Goal: Task Accomplishment & Management: Complete application form

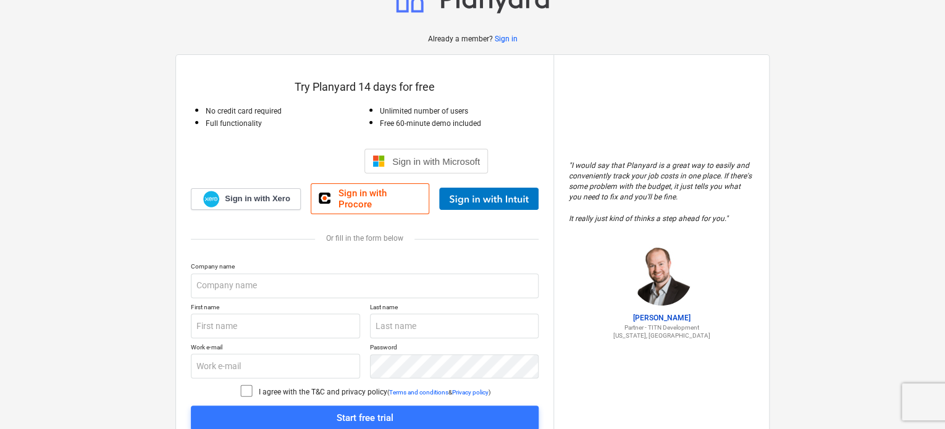
scroll to position [62, 0]
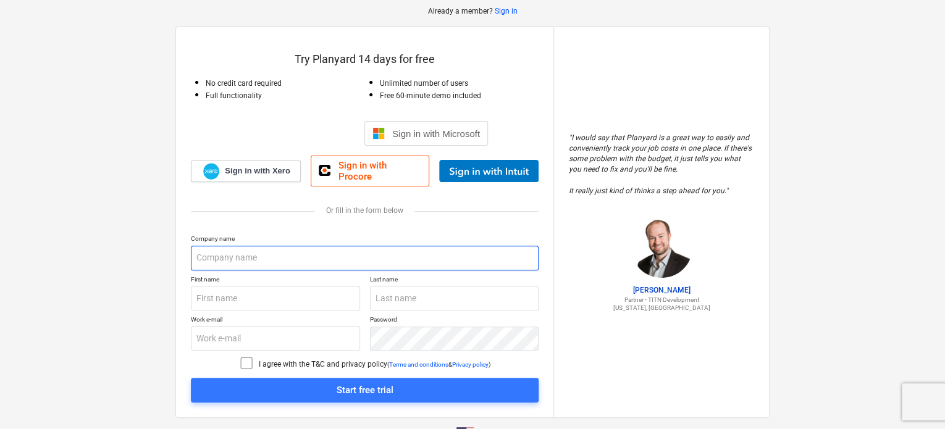
click at [322, 246] on input "text" at bounding box center [365, 258] width 348 height 25
type input "DP&M Services, Inc."
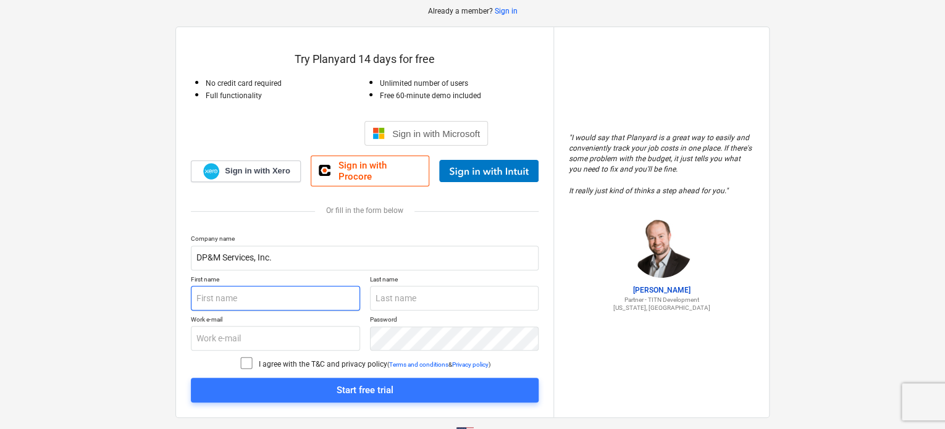
type input "[PERSON_NAME]"
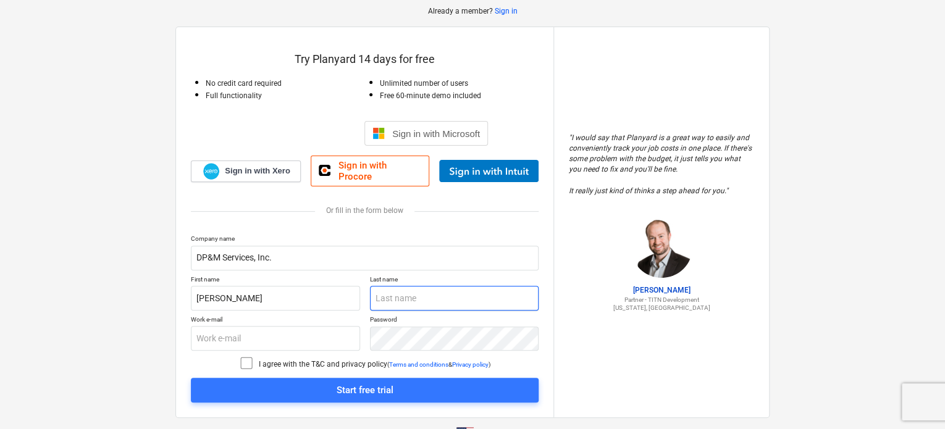
type input "[PERSON_NAME]"
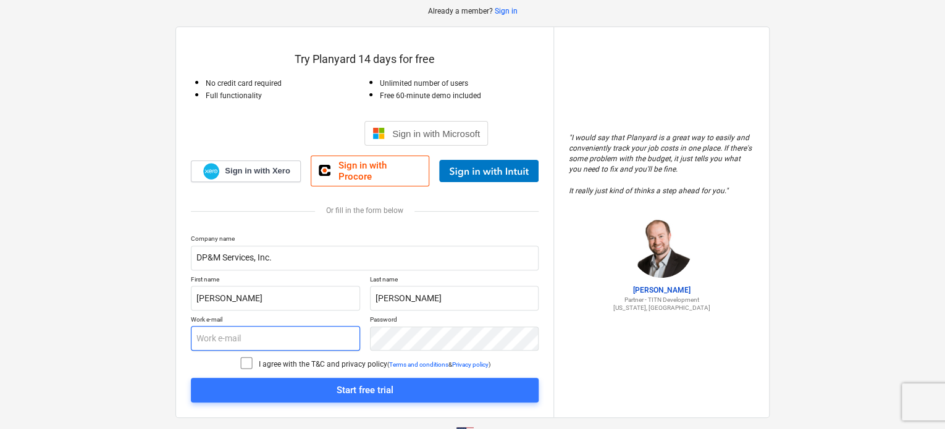
type input "[PERSON_NAME][EMAIL_ADDRESS][DOMAIN_NAME]"
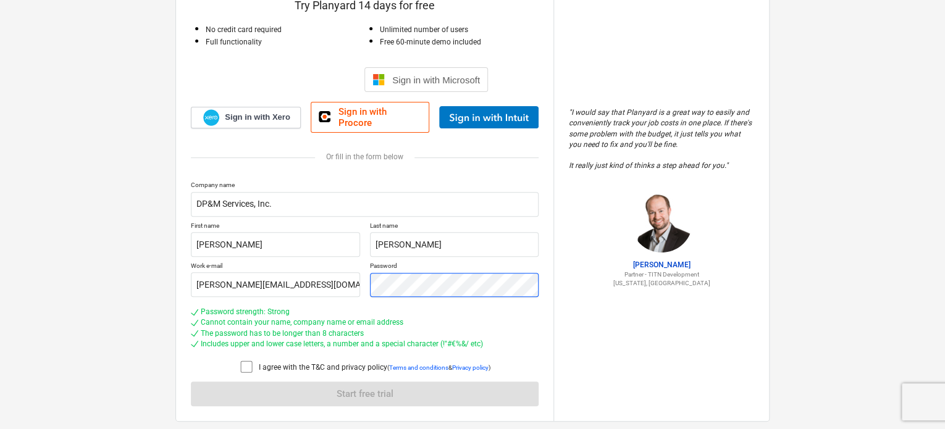
scroll to position [140, 0]
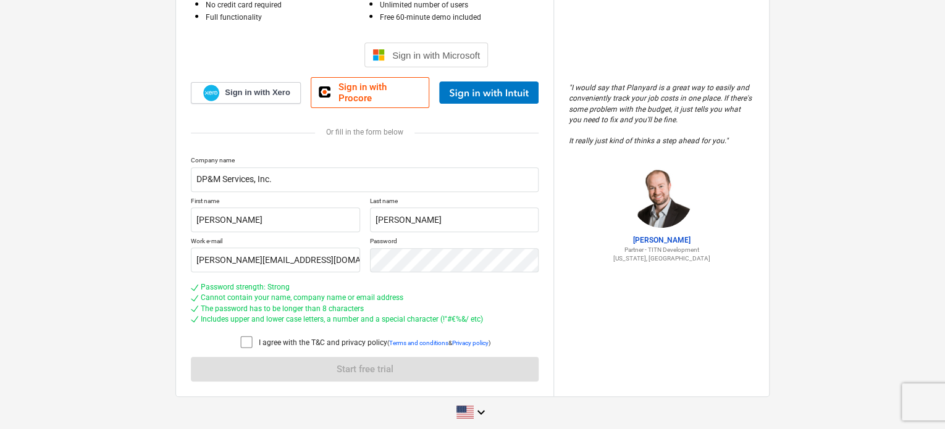
click at [244, 339] on icon at bounding box center [246, 342] width 11 height 11
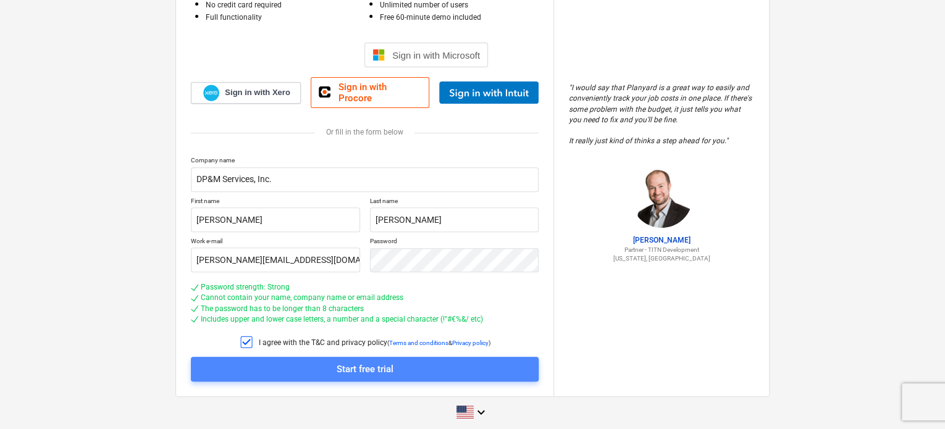
click at [301, 365] on span "Start free trial" at bounding box center [365, 369] width 318 height 16
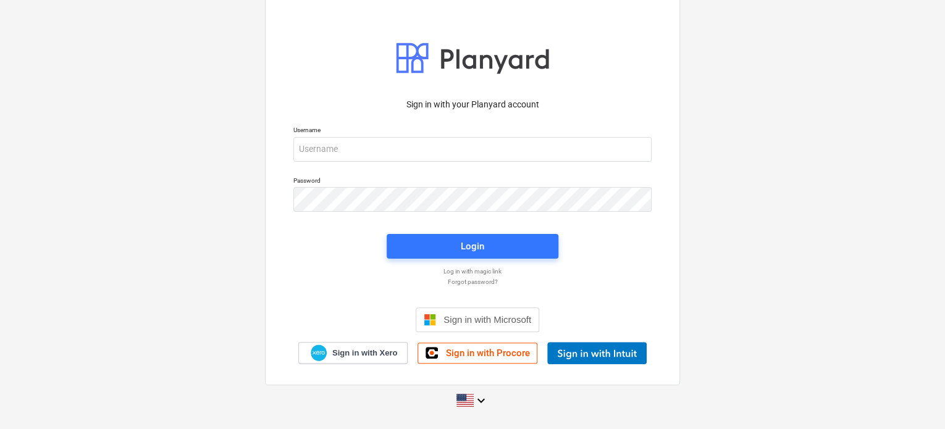
scroll to position [12, 0]
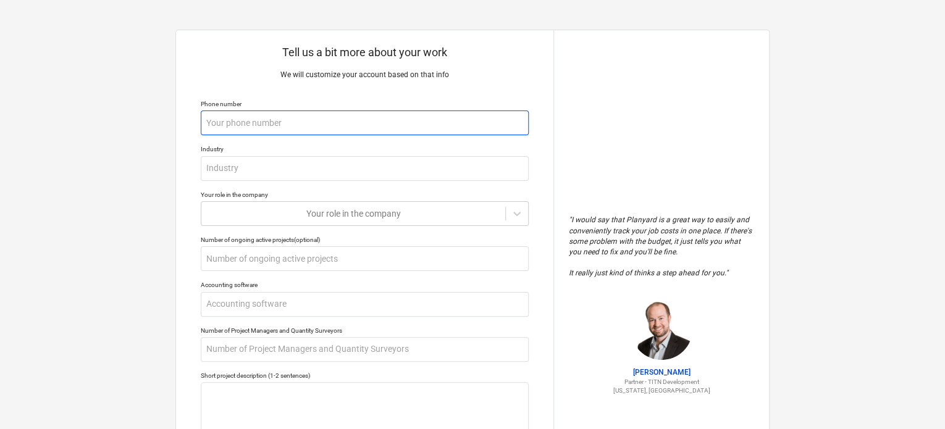
click at [353, 116] on input "text" at bounding box center [365, 123] width 328 height 25
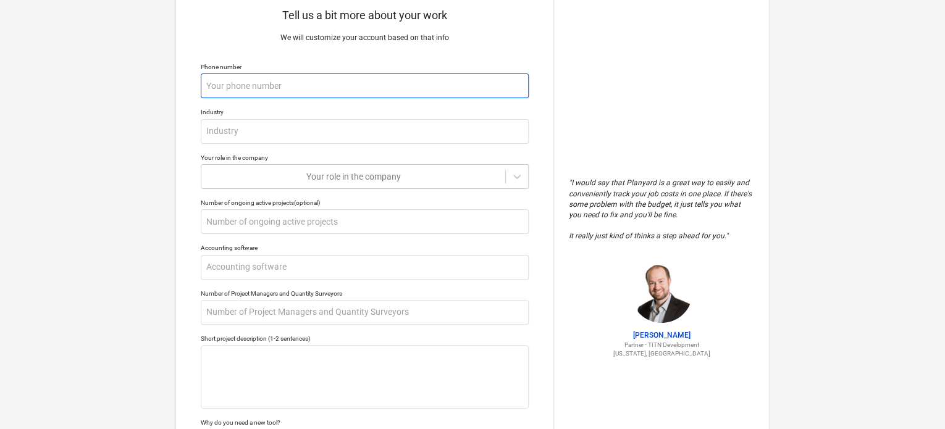
scroll to position [180, 0]
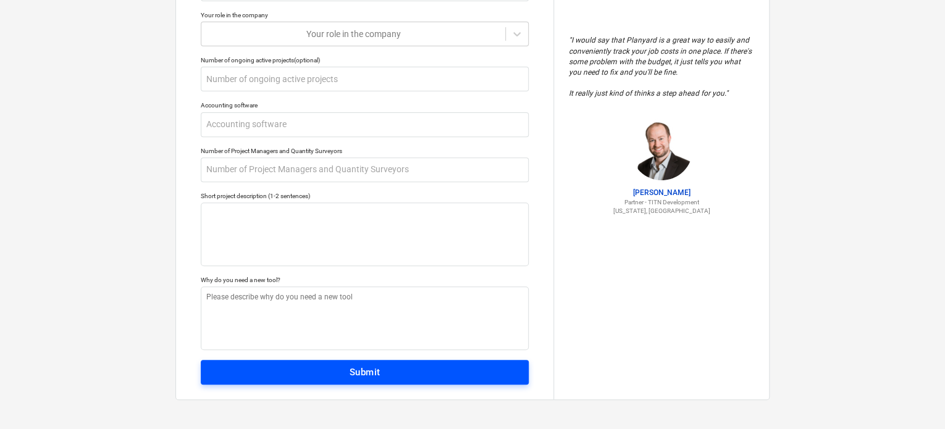
click at [388, 361] on button "Submit" at bounding box center [365, 372] width 328 height 25
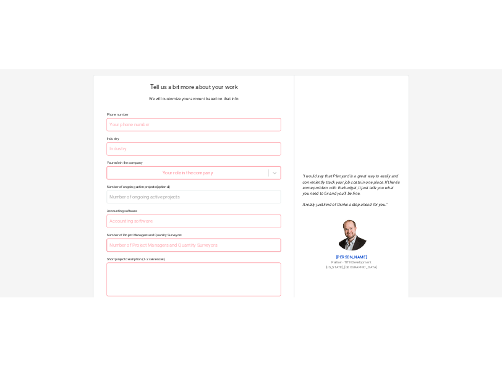
scroll to position [0, 0]
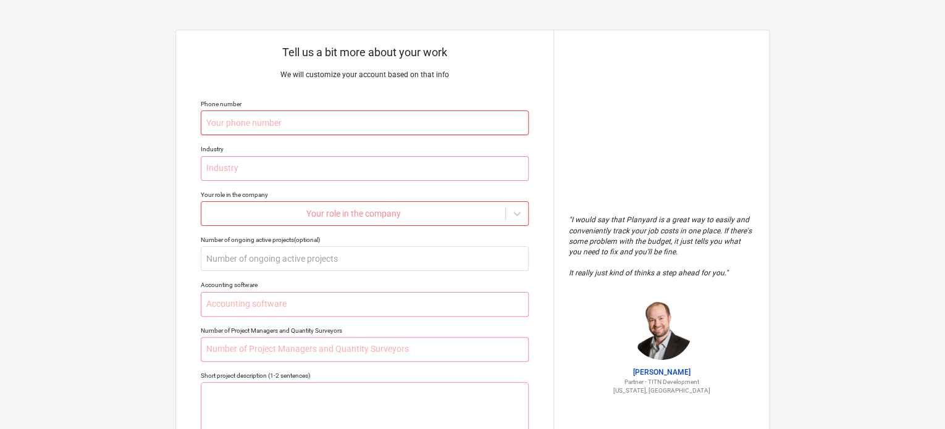
click at [344, 123] on input "text" at bounding box center [365, 123] width 328 height 25
type textarea "x"
type input "4"
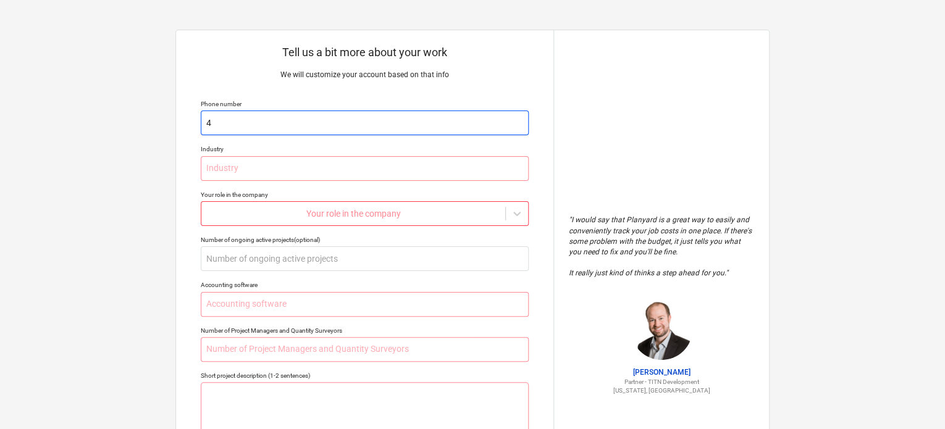
type textarea "x"
type input "40"
type textarea "x"
type input "407"
type textarea "x"
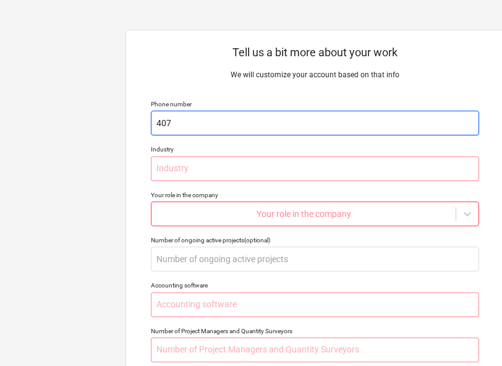
type input "407"
click at [264, 120] on input "407" at bounding box center [315, 123] width 328 height 25
type textarea "x"
type input "4075"
type textarea "x"
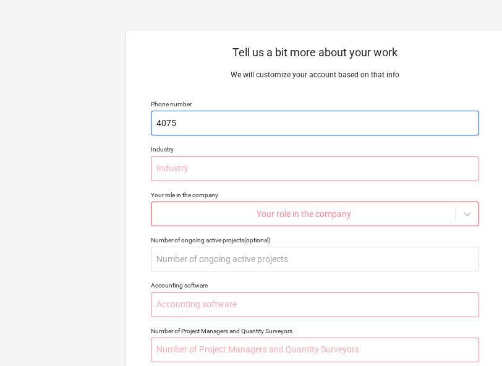
type input "40755"
type textarea "x"
type input "407558"
type textarea "x"
type input "4075583"
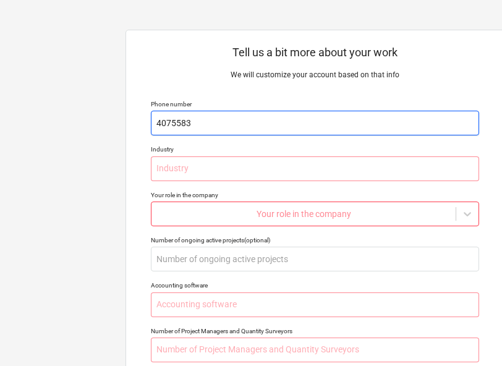
type textarea "x"
type input "40755833"
type textarea "x"
type input "407558337"
type textarea "x"
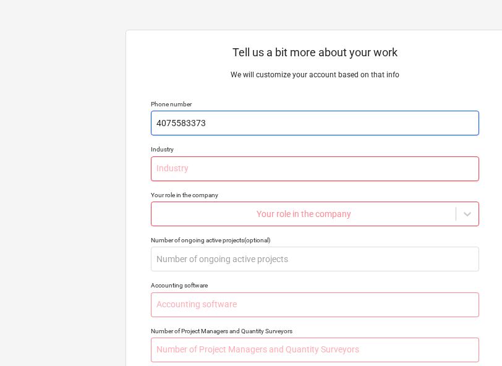
type input "4075583373"
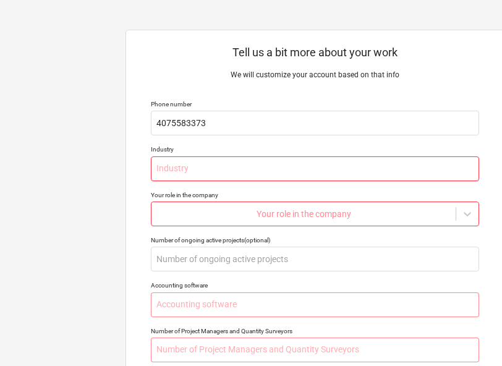
click at [247, 170] on input "text" at bounding box center [315, 168] width 328 height 25
type textarea "x"
type input "C"
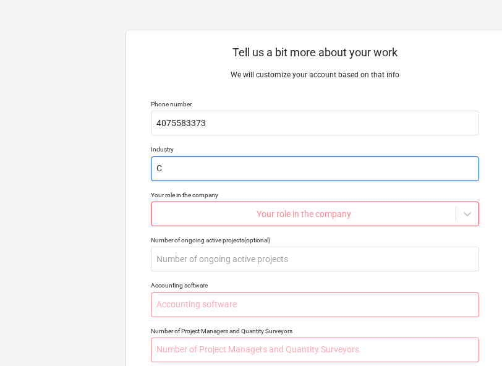
type textarea "x"
type input "Co"
type textarea "x"
type input "Con"
type textarea "x"
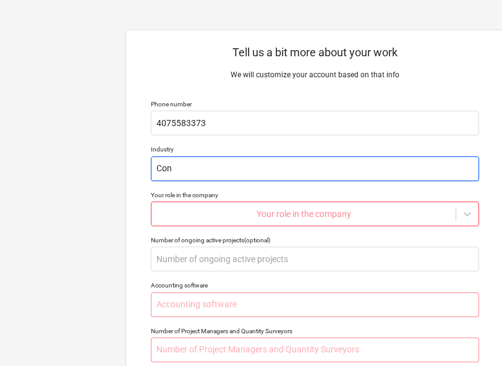
type input "Cons"
type textarea "x"
type input "Const"
type textarea "x"
type input "Constr"
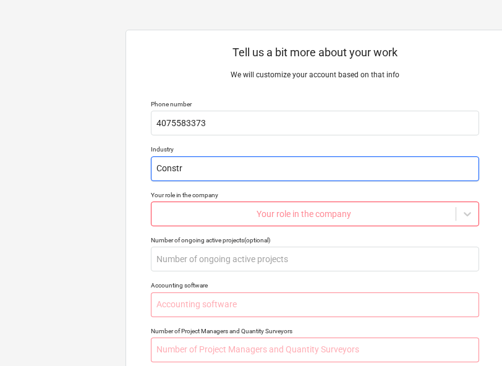
type textarea "x"
type input "Constru"
type textarea "x"
type input "Construc"
type textarea "x"
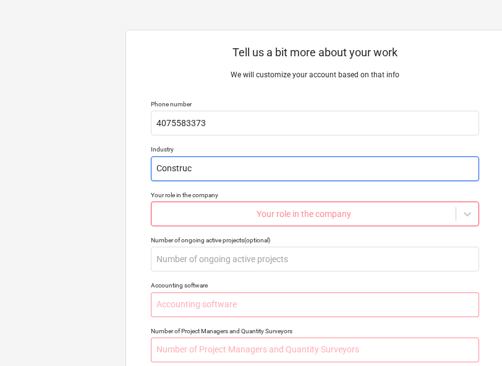
type input "Construct"
type textarea "x"
type input "Constructi"
type textarea "x"
type input "Constructio"
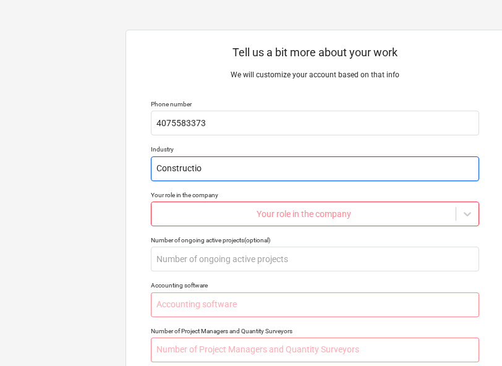
type textarea "x"
type input "Construction"
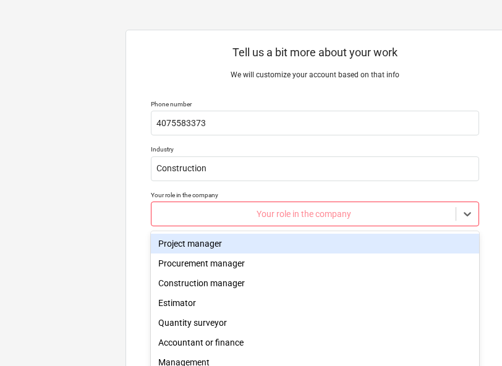
scroll to position [55, 0]
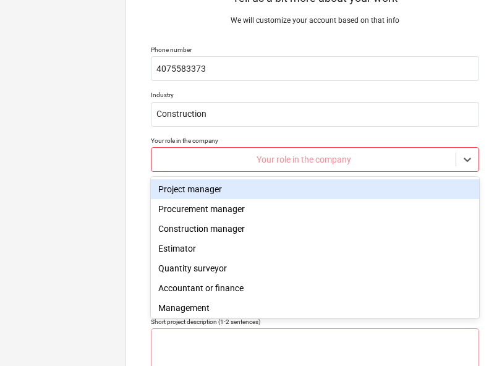
click at [254, 203] on body "Tell us a bit more about your work We will customize your account based on that…" at bounding box center [251, 134] width 502 height 377
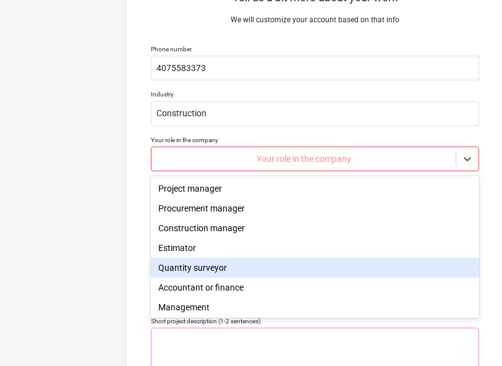
scroll to position [62, 0]
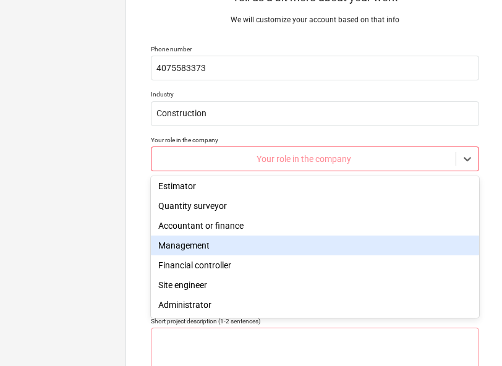
click at [256, 250] on div "Management" at bounding box center [315, 245] width 328 height 20
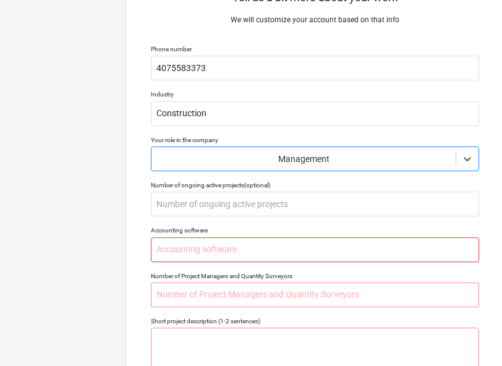
click at [256, 250] on input "text" at bounding box center [315, 249] width 328 height 25
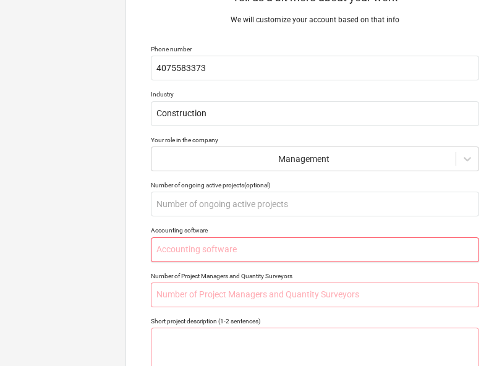
type textarea "x"
type input "N"
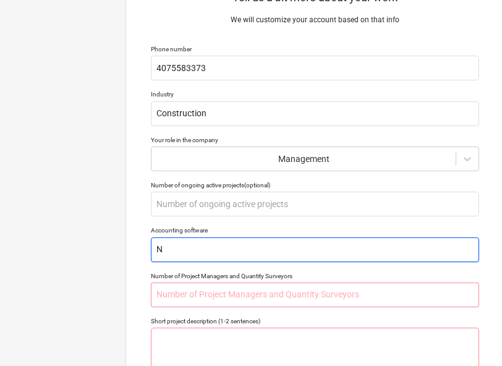
type textarea "x"
type input "No"
type textarea "x"
type input "Non"
type textarea "x"
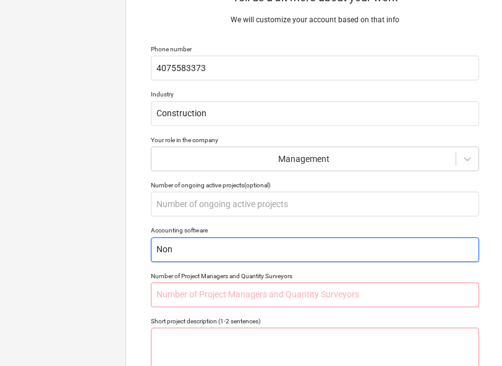
type input "None"
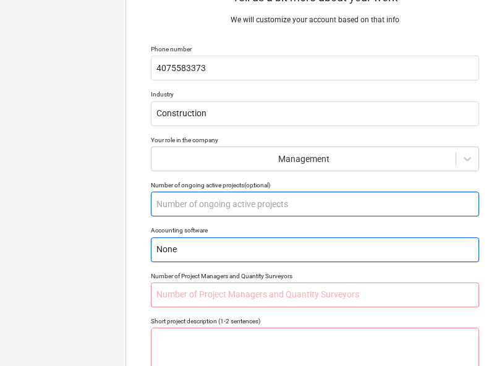
type textarea "x"
type input "Non"
type textarea "x"
type input "No"
type textarea "x"
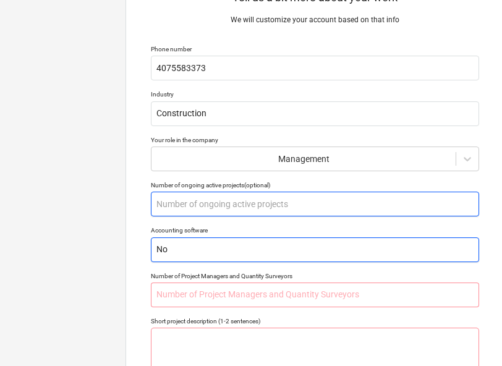
type input "N"
type textarea "x"
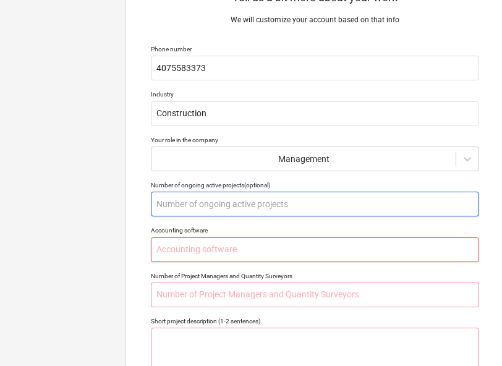
type textarea "x"
type input "Q"
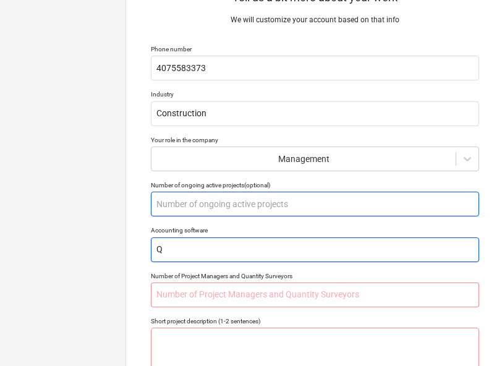
type textarea "x"
type input "Qu"
type textarea "x"
type input "Qui"
type textarea "x"
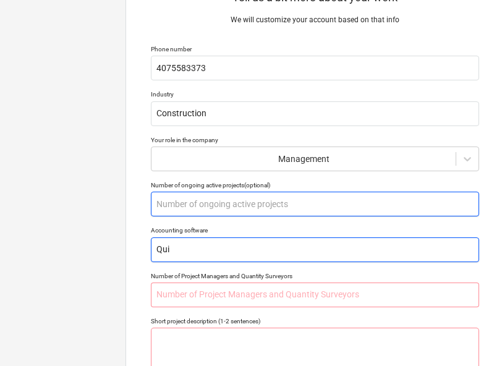
type input "Quic"
type textarea "x"
type input "Quick"
type textarea "x"
type input "Quickb"
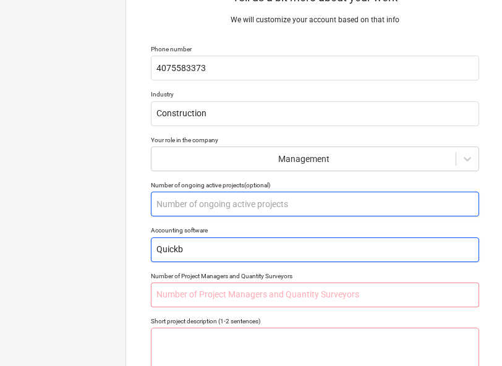
type textarea "x"
type input "Quickbo"
type textarea "x"
type input "Quickboo"
type textarea "x"
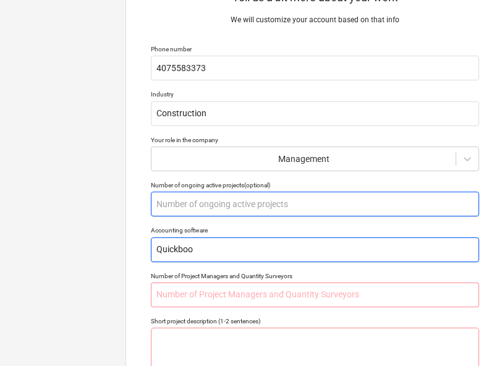
type input "Quickbook"
type textarea "x"
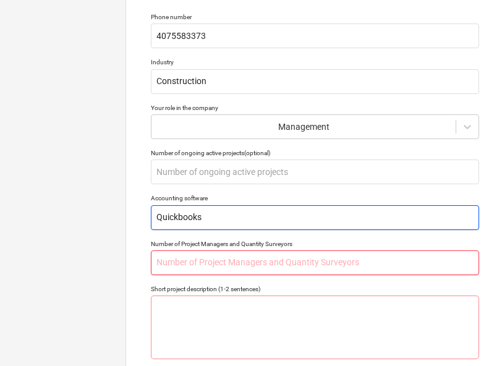
scroll to position [117, 0]
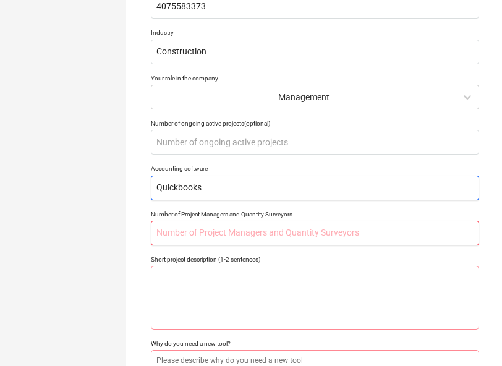
type input "Quickbooks"
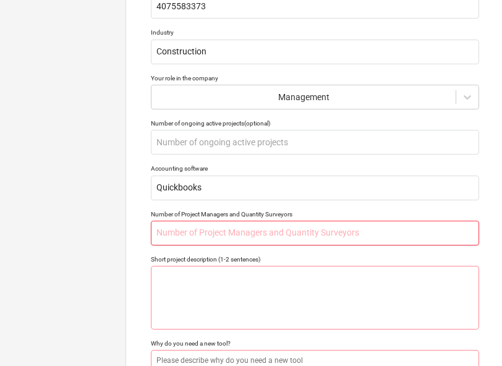
click at [191, 225] on input "text" at bounding box center [315, 233] width 328 height 25
type textarea "x"
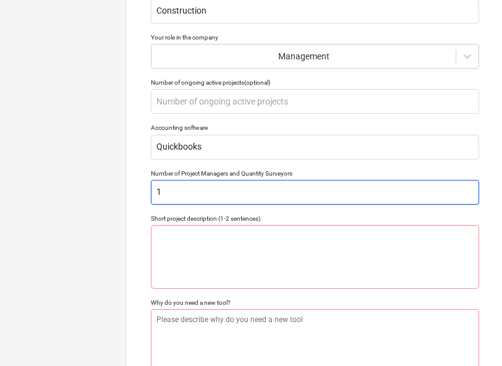
scroll to position [179, 0]
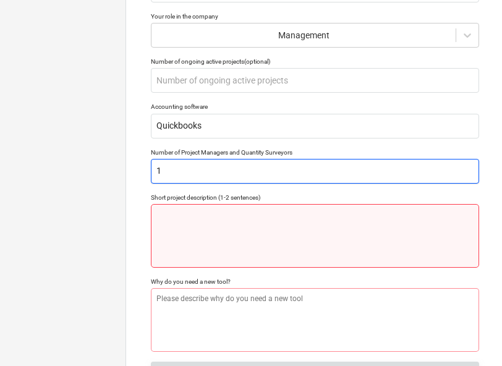
type input "1"
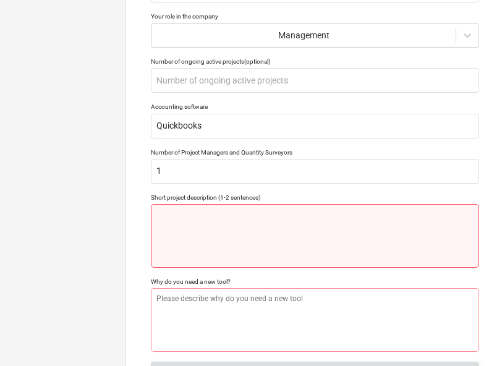
click at [216, 218] on textarea at bounding box center [315, 236] width 328 height 64
type textarea "x"
type textarea "A"
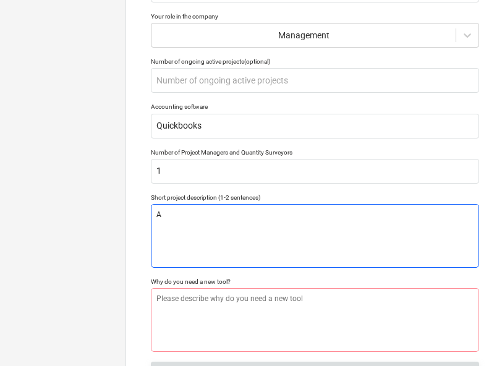
type textarea "x"
type textarea "Ar"
type textarea "x"
type textarea "Arc"
type textarea "x"
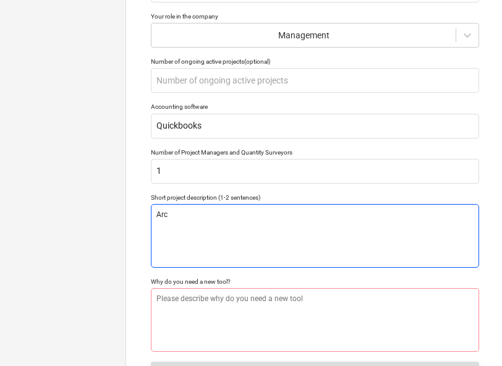
type textarea "Arch"
type textarea "x"
type textarea "Arche"
type textarea "x"
type textarea "Archer"
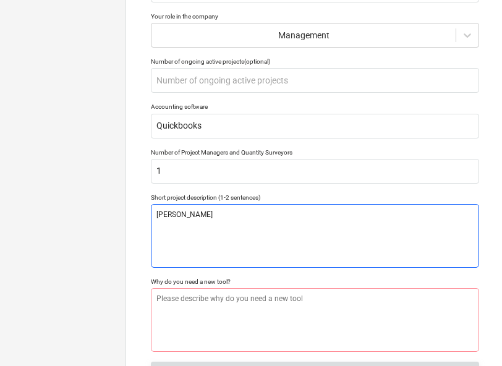
type textarea "x"
type textarea "Archer"
type textarea "x"
type textarea "Archer P"
type textarea "x"
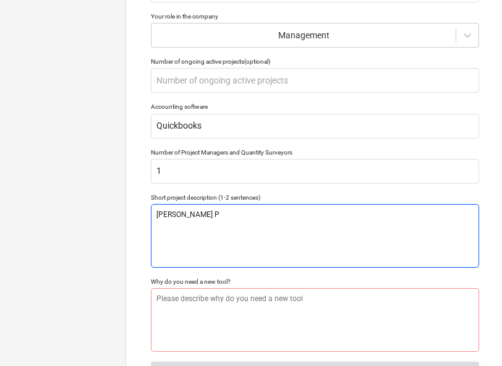
type textarea "Archer Pl"
type textarea "x"
type textarea "Archer Pla"
type textarea "x"
type textarea "Archer Plac"
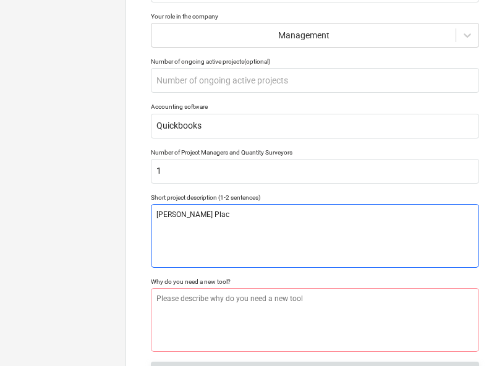
type textarea "x"
type textarea "Archer Place"
type textarea "x"
type textarea "Archer Place"
type textarea "x"
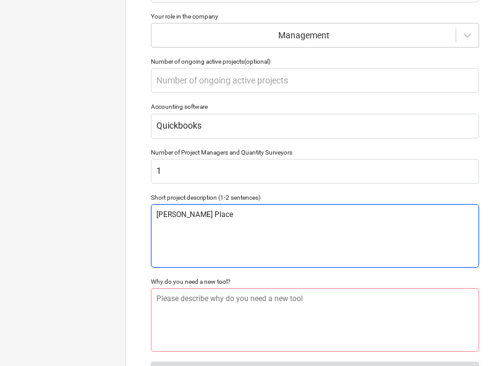
type textarea "Archer Place A"
type textarea "x"
type textarea "Archer Place Ap"
type textarea "x"
type textarea "Archer Place Apa"
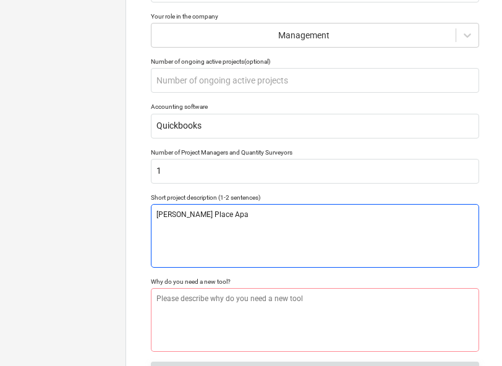
type textarea "x"
type textarea "Archer Place Apar"
type textarea "x"
type textarea "Archer Place Apart"
type textarea "x"
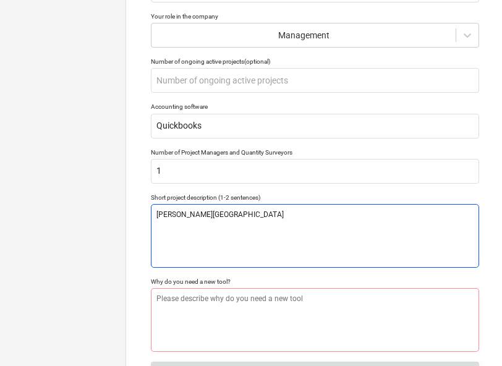
type textarea "Archer Place Apartm"
type textarea "x"
type textarea "Archer Place Apartm,"
type textarea "x"
type textarea "Archer Place Apartm,e"
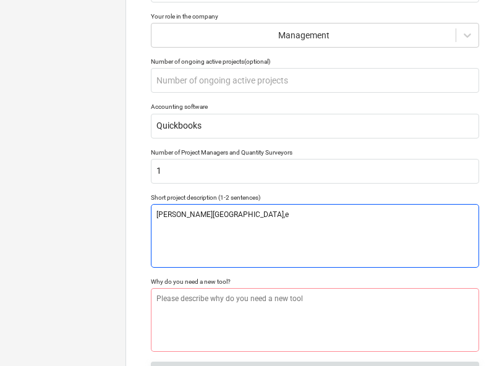
type textarea "x"
type textarea "Archer Place Apartm,en"
type textarea "x"
type textarea "Archer Place Apartm,ent"
type textarea "x"
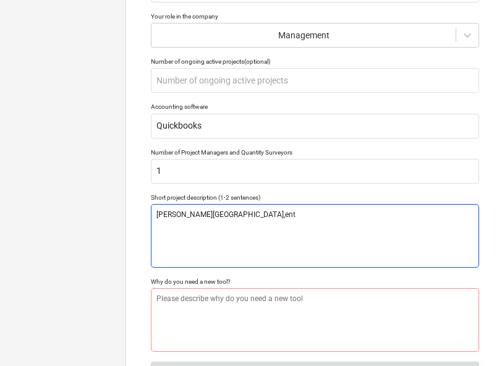
type textarea "Archer Place Apartm,ents"
type textarea "x"
type textarea "Archer Place Apartm,ent"
type textarea "x"
type textarea "Archer Place Apartm,en"
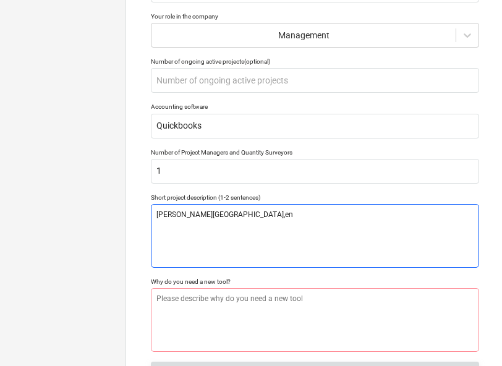
type textarea "x"
type textarea "Archer Place Apartm,e"
type textarea "x"
type textarea "Archer Place Apartm,"
type textarea "x"
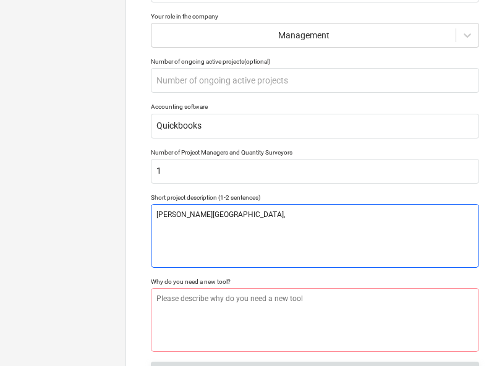
type textarea "Archer Place Apartm"
type textarea "x"
type textarea "Archer Place Apartme"
type textarea "x"
type textarea "Archer Place Apartmen"
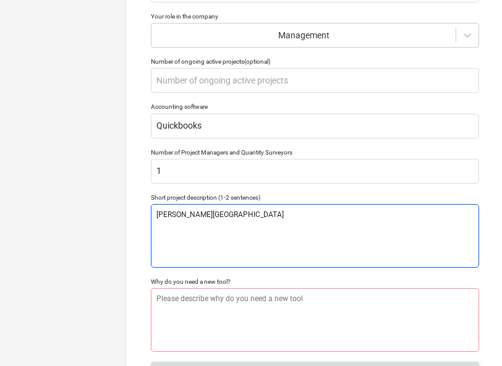
type textarea "x"
type textarea "Archer Place Apartment"
type textarea "x"
type textarea "Archer Place Apartments"
type textarea "x"
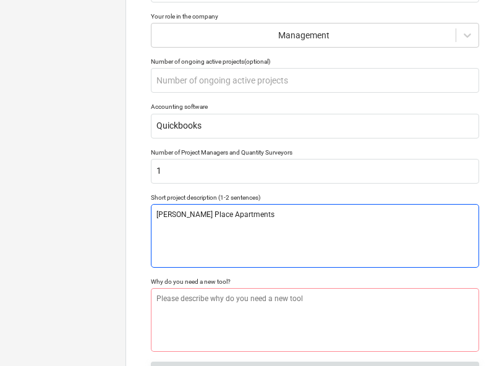
type textarea "Archer Place Apartments"
type textarea "x"
type textarea "Archer Place Apartments B"
type textarea "x"
type textarea "Archer Place Apartments Bu"
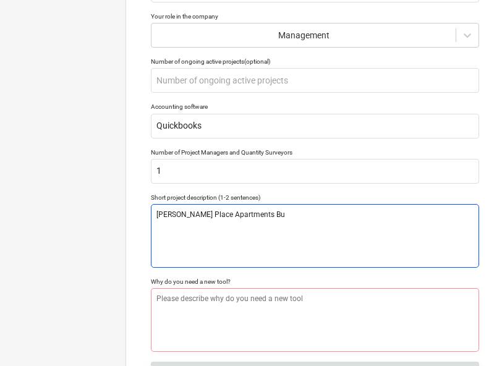
type textarea "x"
type textarea "Archer Place Apartments Bui"
type textarea "x"
type textarea "Archer Place Apartments Buil"
type textarea "x"
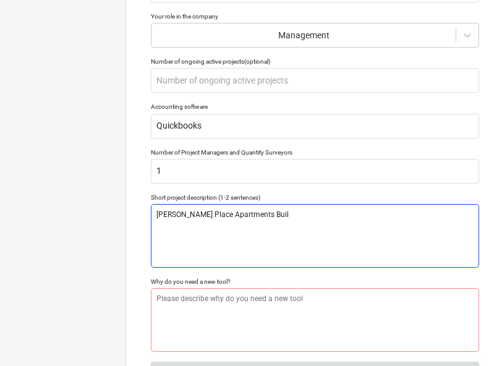
type textarea "Archer Place Apartments Build"
type textarea "x"
type textarea "Archer Place Apartments Buildi"
type textarea "x"
type textarea "Archer Place Apartments Buildin"
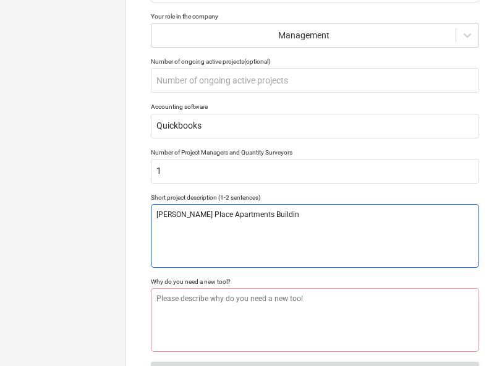
type textarea "x"
type textarea "Archer Place Apartments Building"
type textarea "x"
type textarea "Archer Place Apartments Building"
type textarea "x"
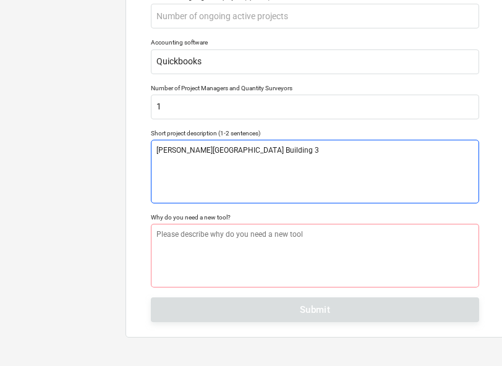
scroll to position [243, 0]
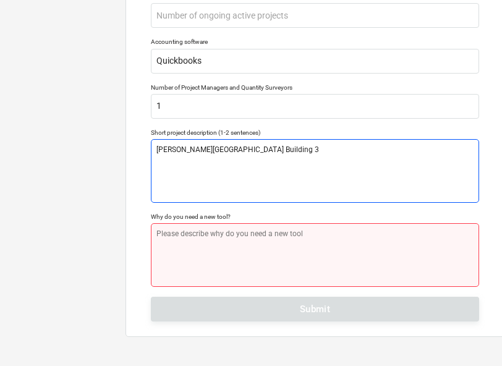
type textarea "Archer Place Apartments Building 3"
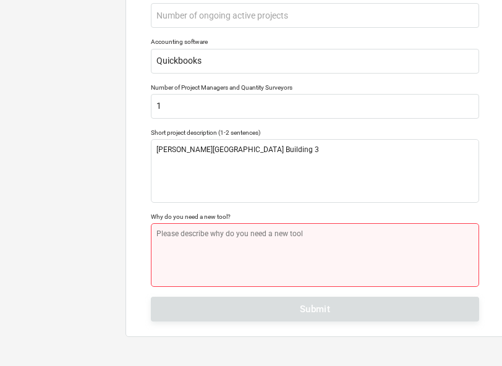
click at [264, 235] on textarea at bounding box center [315, 255] width 328 height 64
type textarea "x"
type textarea "A"
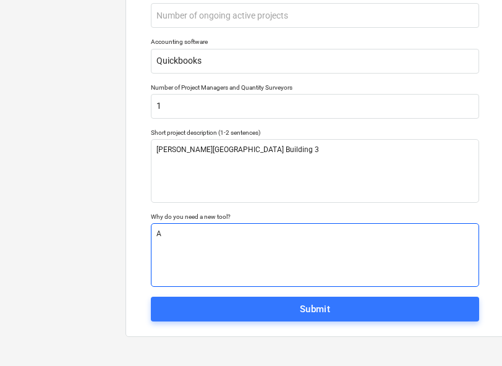
type textarea "x"
type textarea "AI"
type textarea "x"
type textarea "AIA"
type textarea "x"
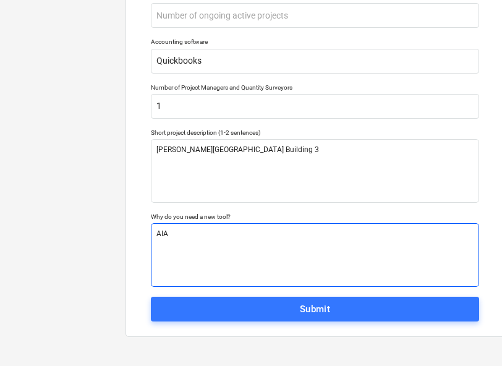
type textarea "AIA"
type textarea "x"
type textarea "AIA B"
type textarea "x"
type textarea "AIA Bi"
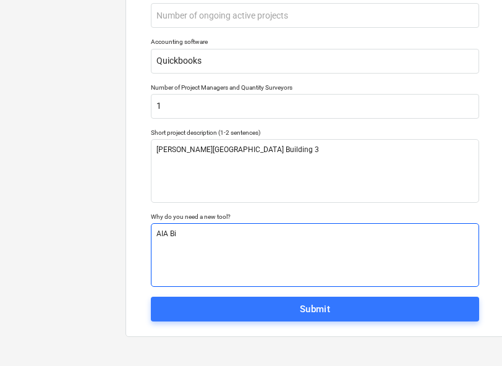
type textarea "x"
type textarea "AIA Bil"
type textarea "x"
type textarea "AIA Bill"
type textarea "x"
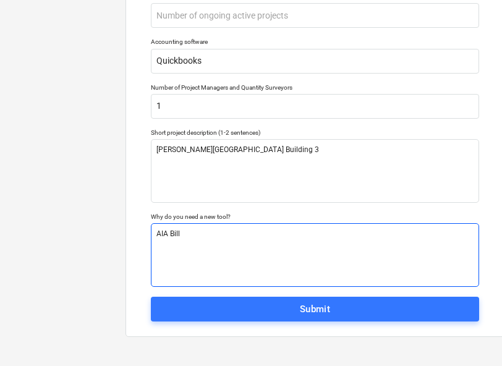
type textarea "AIA Billi"
type textarea "x"
type textarea "AIA Billin"
type textarea "x"
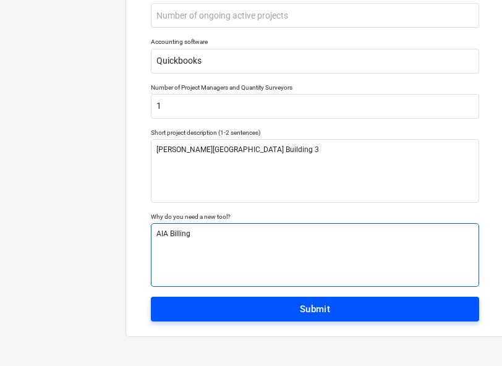
type textarea "AIA Billing"
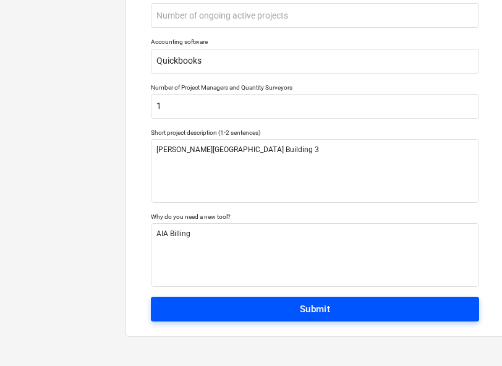
click at [337, 303] on span "Submit" at bounding box center [314, 309] width 301 height 16
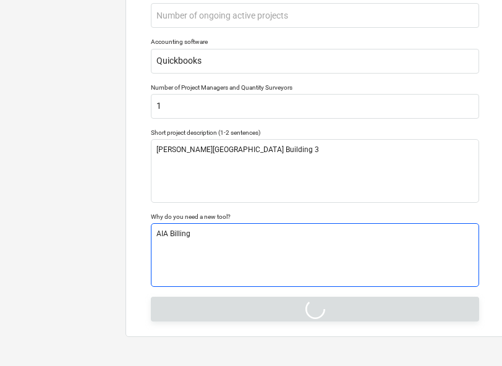
type textarea "x"
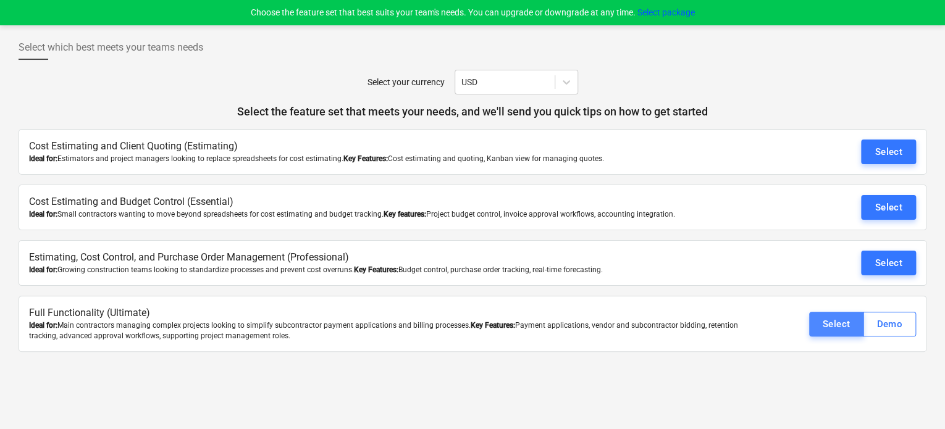
click at [840, 323] on div "Select" at bounding box center [837, 324] width 28 height 16
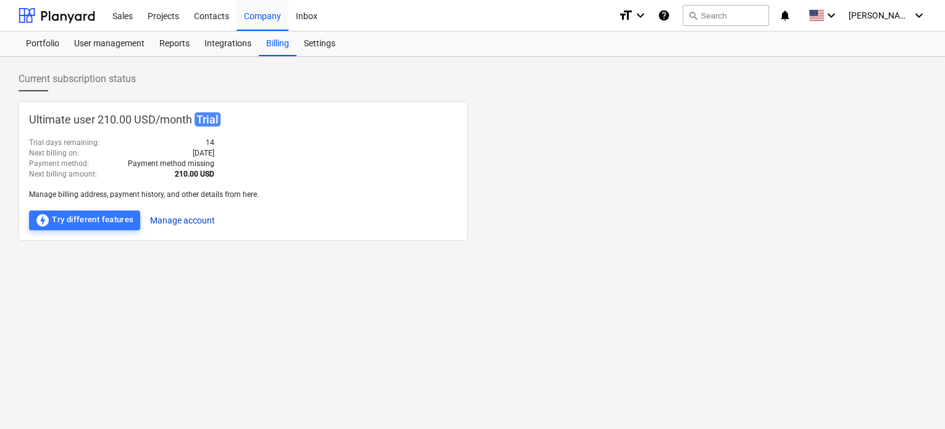
click at [188, 222] on button "Manage account" at bounding box center [182, 221] width 65 height 20
click at [224, 43] on div "Integrations" at bounding box center [228, 44] width 62 height 25
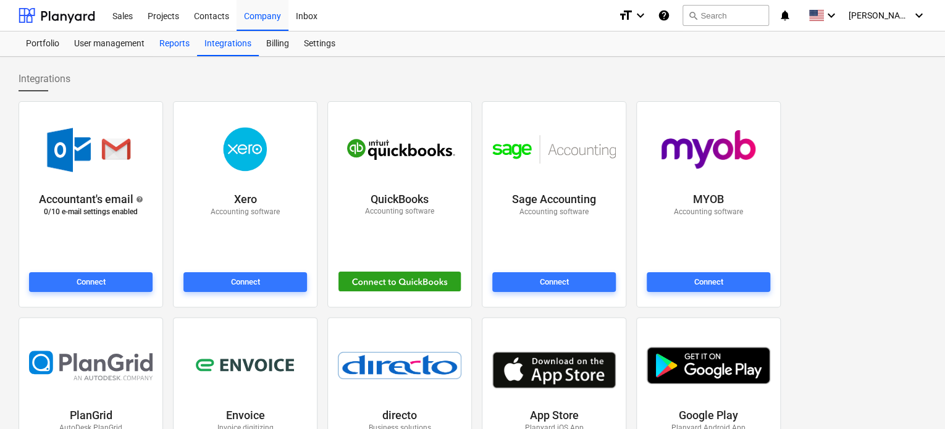
click at [172, 41] on div "Reports" at bounding box center [174, 44] width 45 height 25
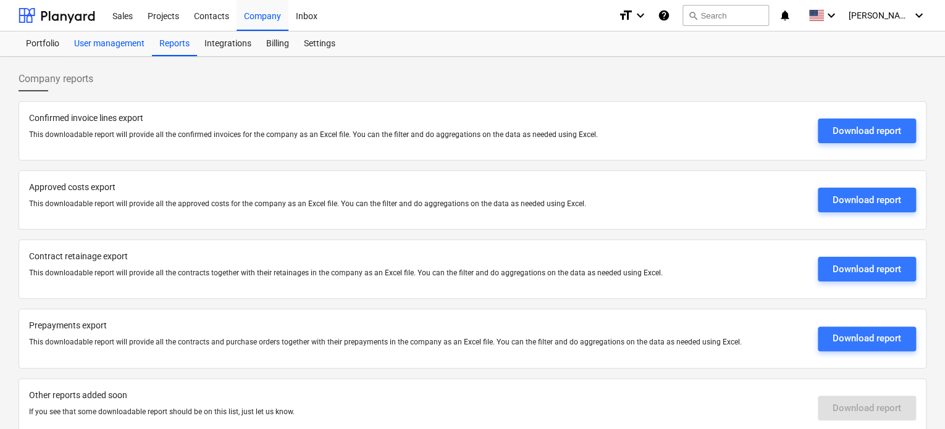
click at [111, 43] on div "User management" at bounding box center [109, 44] width 85 height 25
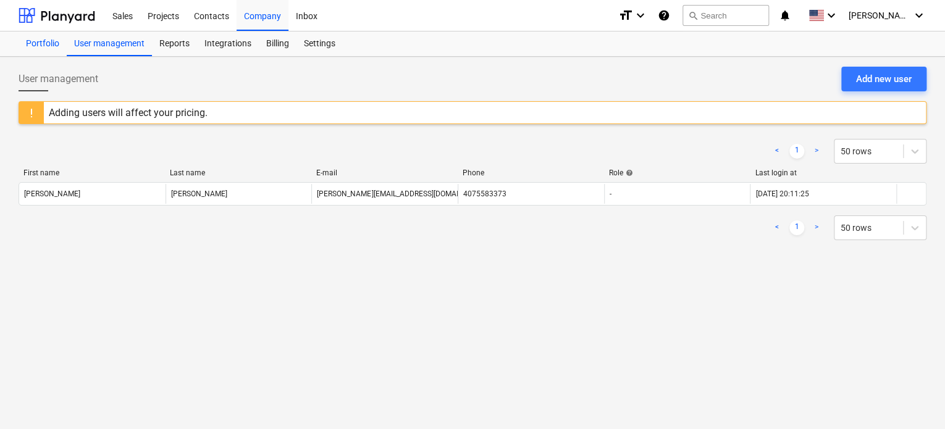
click at [51, 44] on div "Portfolio" at bounding box center [43, 44] width 48 height 25
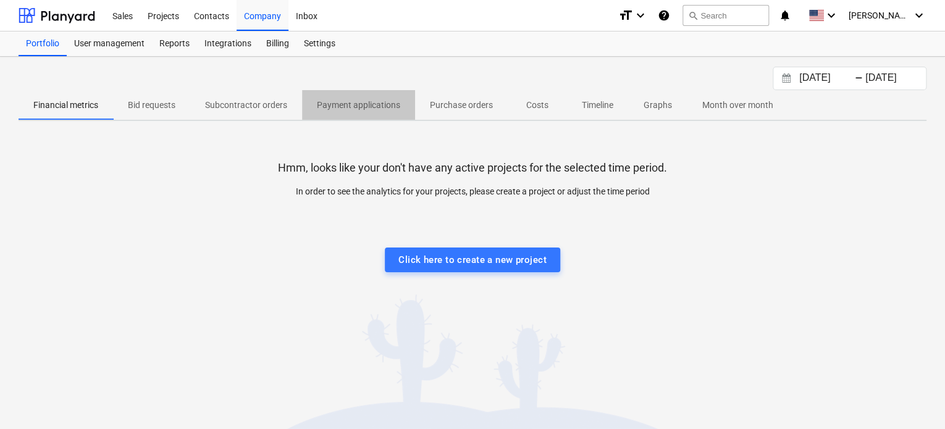
click at [341, 104] on p "Payment applications" at bounding box center [358, 105] width 83 height 13
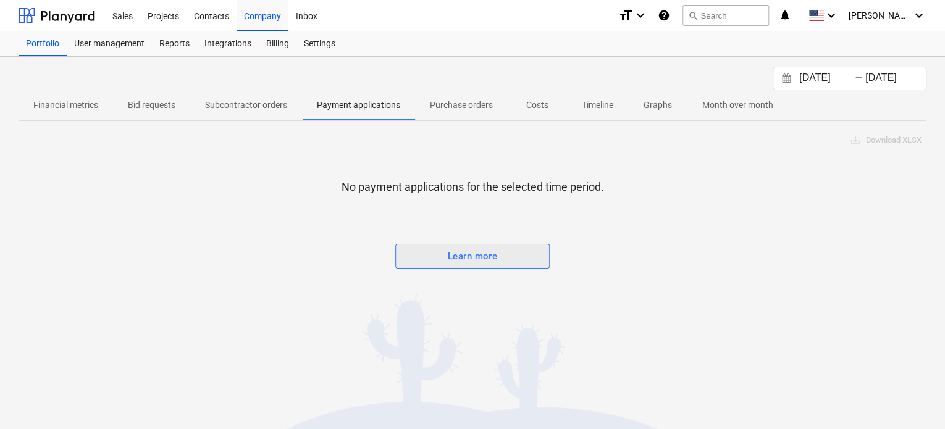
click at [462, 252] on div "Learn more" at bounding box center [472, 256] width 49 height 16
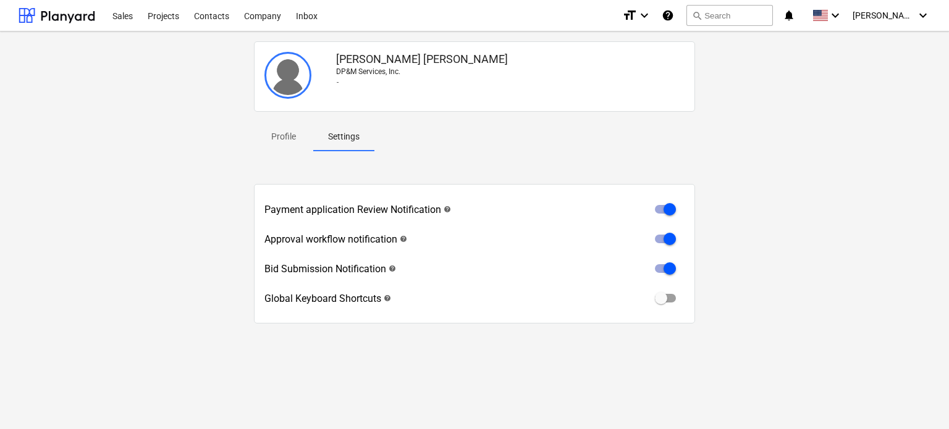
click at [279, 137] on p "Profile" at bounding box center [284, 136] width 30 height 13
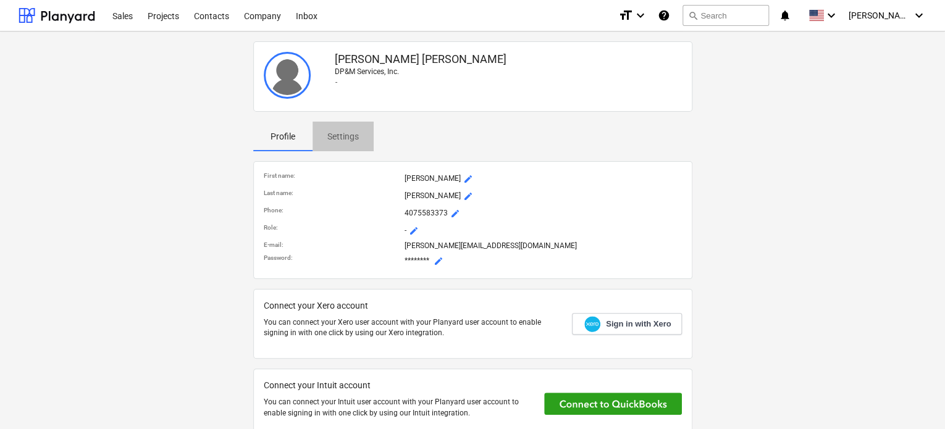
click at [348, 137] on p "Settings" at bounding box center [343, 136] width 32 height 13
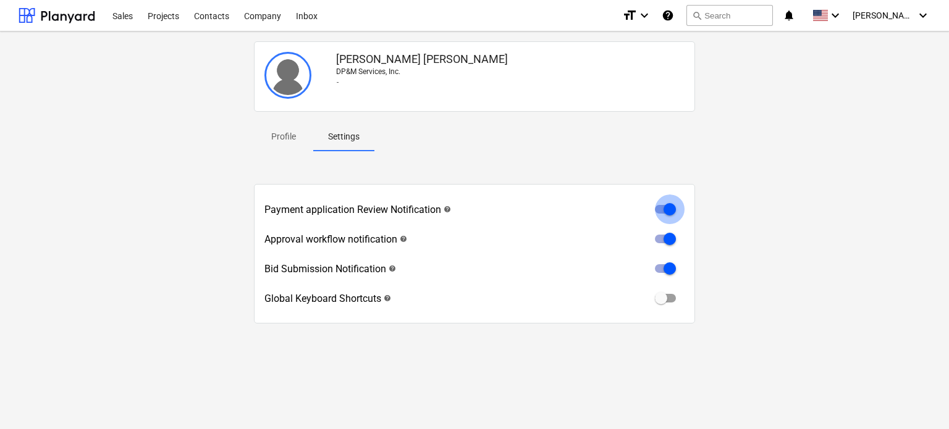
click at [655, 206] on input "checkbox" at bounding box center [670, 210] width 30 height 30
checkbox input "false"
click at [657, 235] on input "checkbox" at bounding box center [670, 239] width 30 height 30
checkbox input "false"
click at [660, 268] on input "checkbox" at bounding box center [670, 269] width 30 height 30
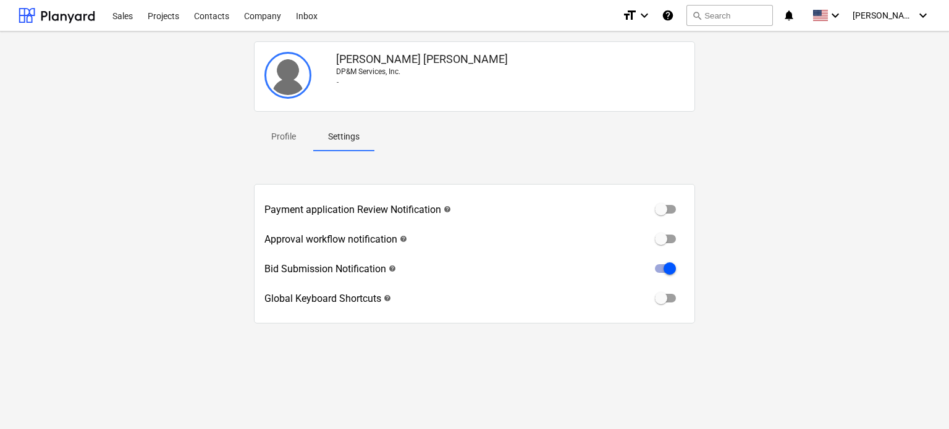
checkbox input "false"
